Goal: Find specific page/section: Find specific page/section

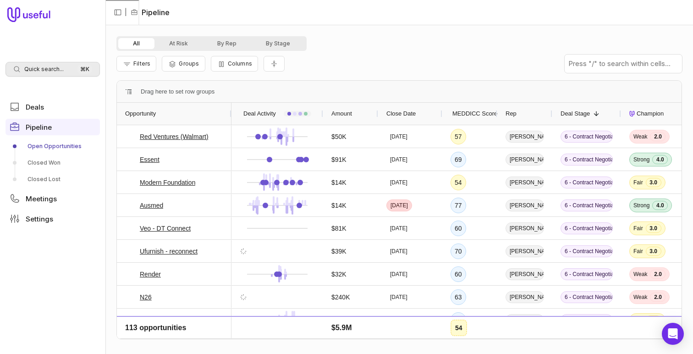
click at [73, 68] on div "Quick search... ⌘ K" at bounding box center [52, 69] width 94 height 15
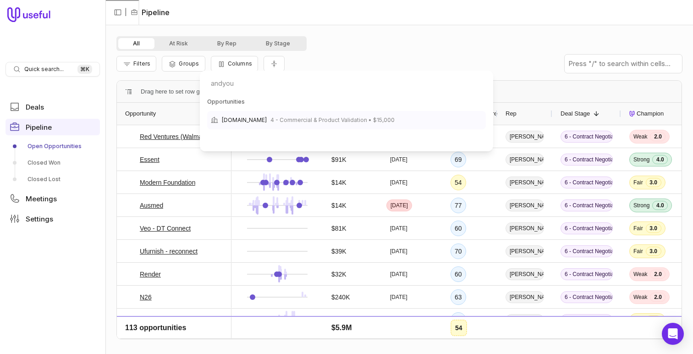
type input "andyou"
click at [275, 118] on span "4 - Commercial & Product Validation • $15,000" at bounding box center [332, 120] width 124 height 11
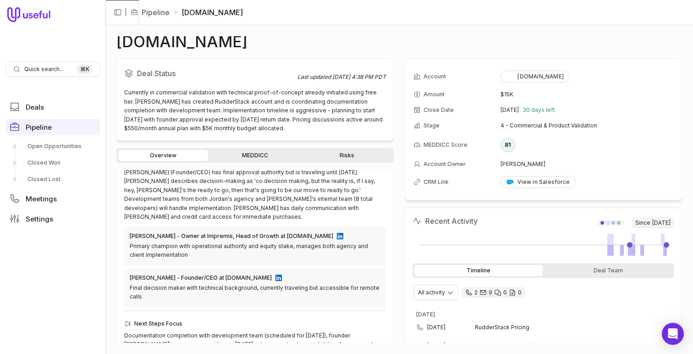
scroll to position [292, 0]
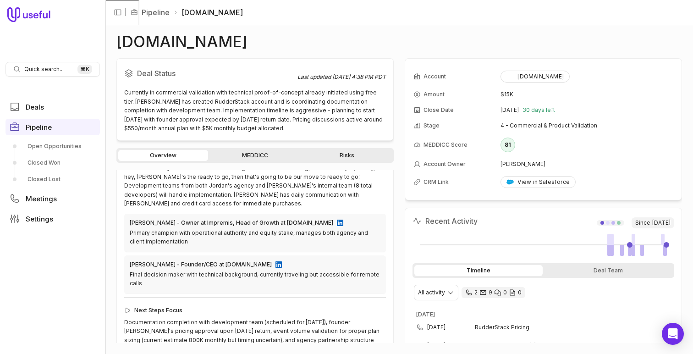
click at [269, 154] on link "MEDDICC" at bounding box center [255, 155] width 90 height 11
